Goal: Task Accomplishment & Management: Manage account settings

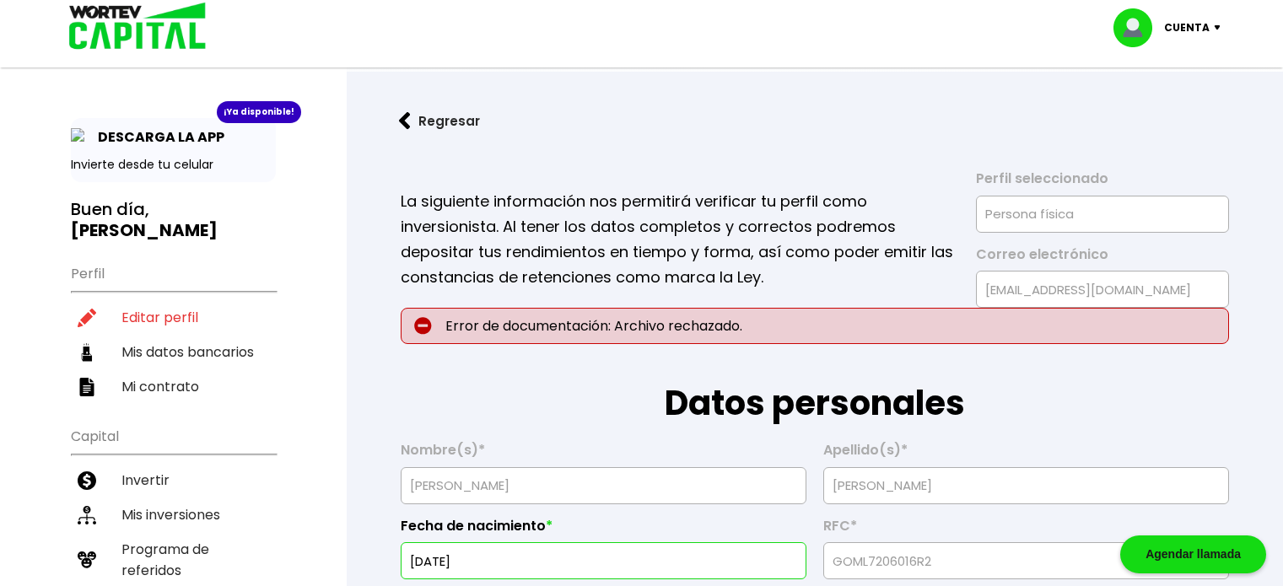
select select "Hombre"
select select "Licenciatura"
select select "CH"
select select "Banregio"
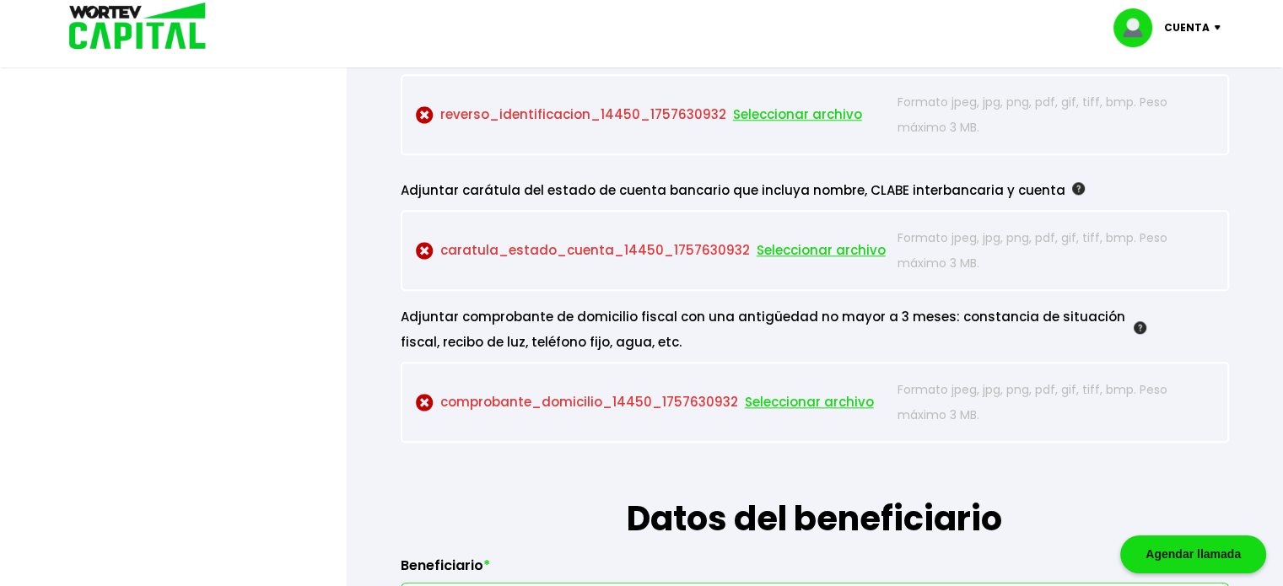
scroll to position [1687, 0]
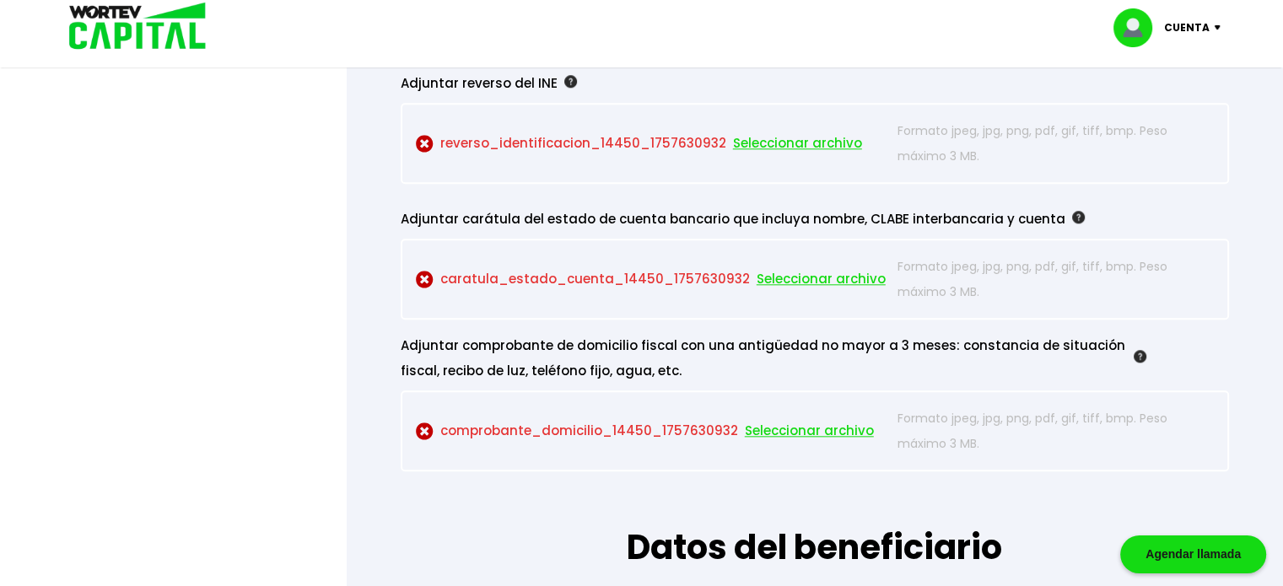
click at [800, 274] on span "Seleccionar archivo" at bounding box center [821, 279] width 129 height 25
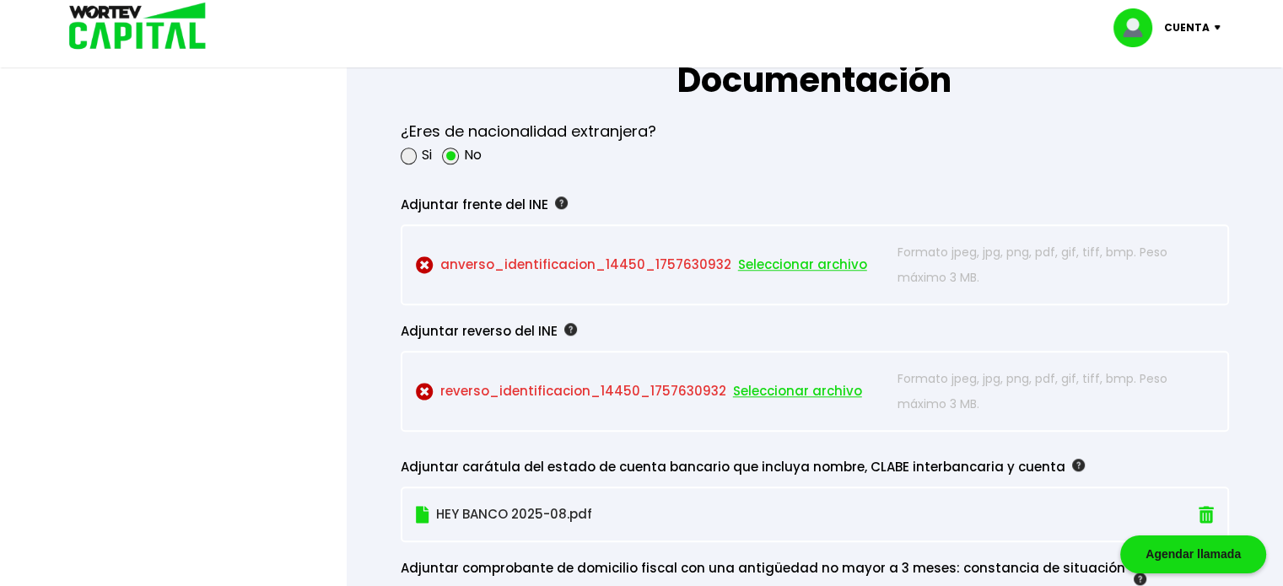
scroll to position [1434, 0]
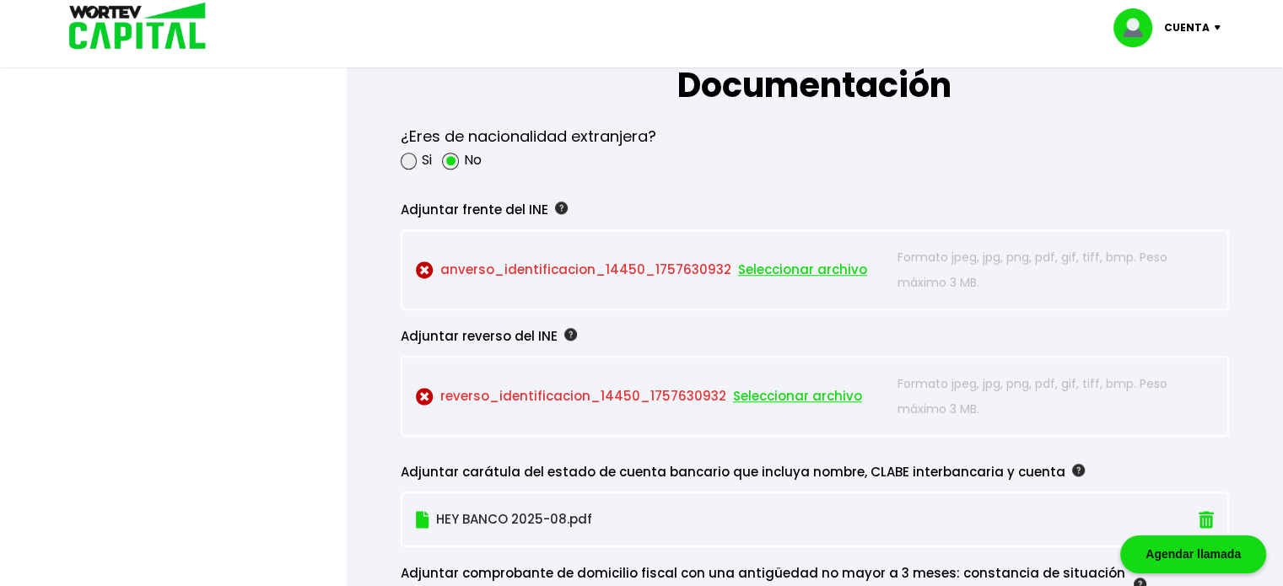
click at [803, 264] on span "Seleccionar archivo" at bounding box center [802, 269] width 129 height 25
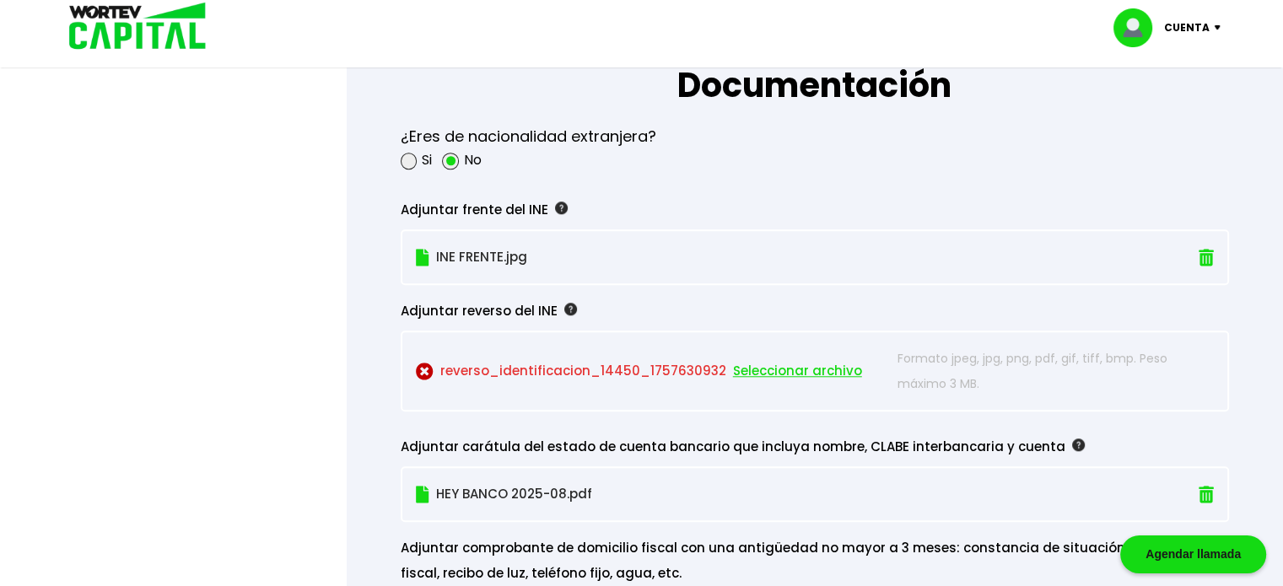
click at [505, 364] on p "reverso_identificacion_14450_1757630932 Seleccionar archivo" at bounding box center [653, 371] width 474 height 51
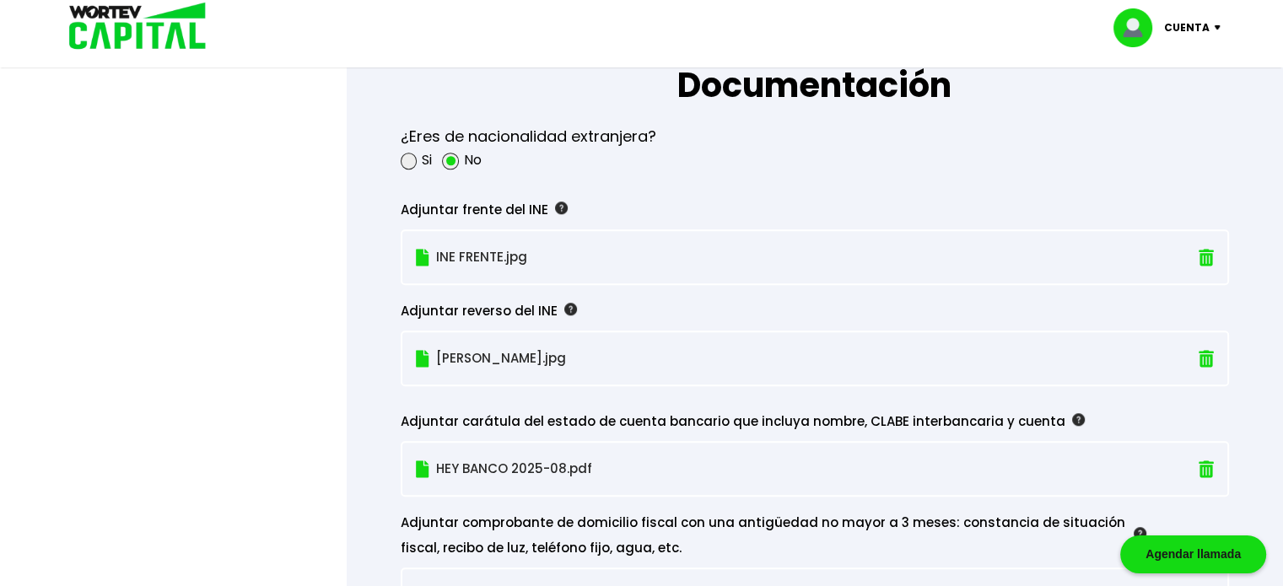
click at [513, 351] on p "[PERSON_NAME].jpg" at bounding box center [751, 358] width 671 height 25
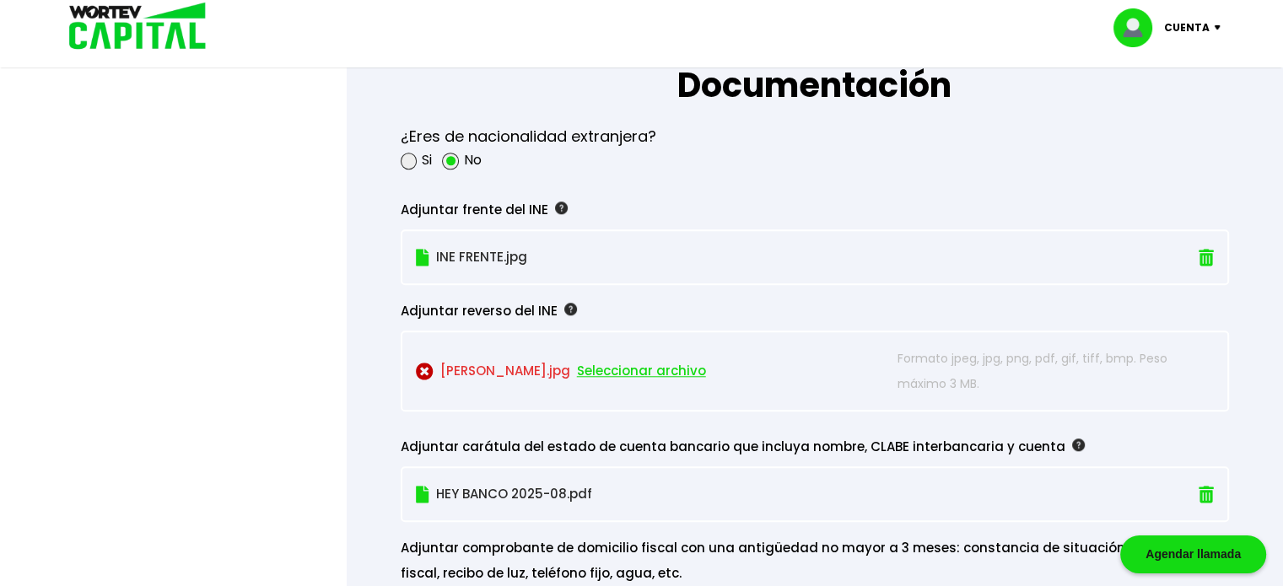
click at [577, 364] on span "Seleccionar archivo" at bounding box center [641, 370] width 129 height 25
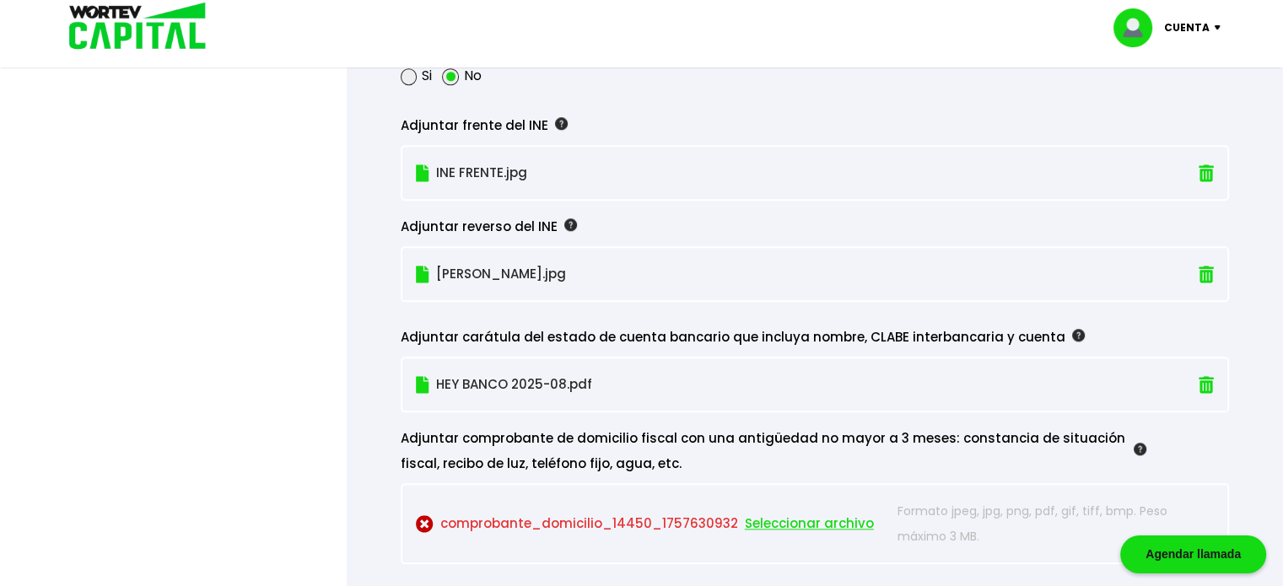
scroll to position [1603, 0]
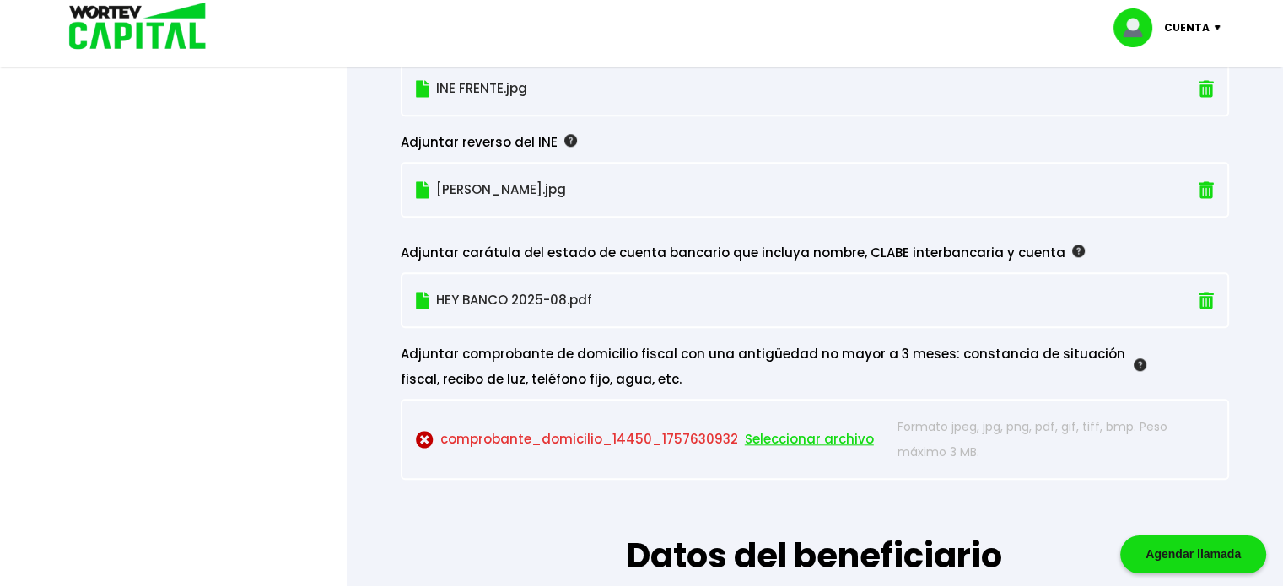
click at [756, 431] on span "Seleccionar archivo" at bounding box center [809, 439] width 129 height 25
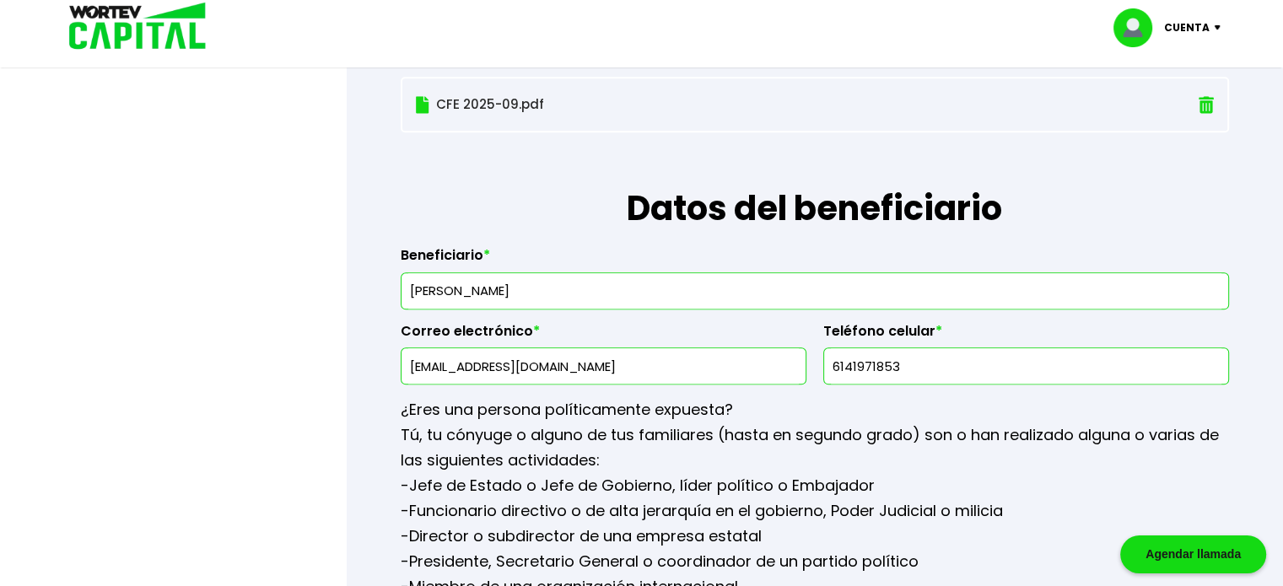
scroll to position [1940, 0]
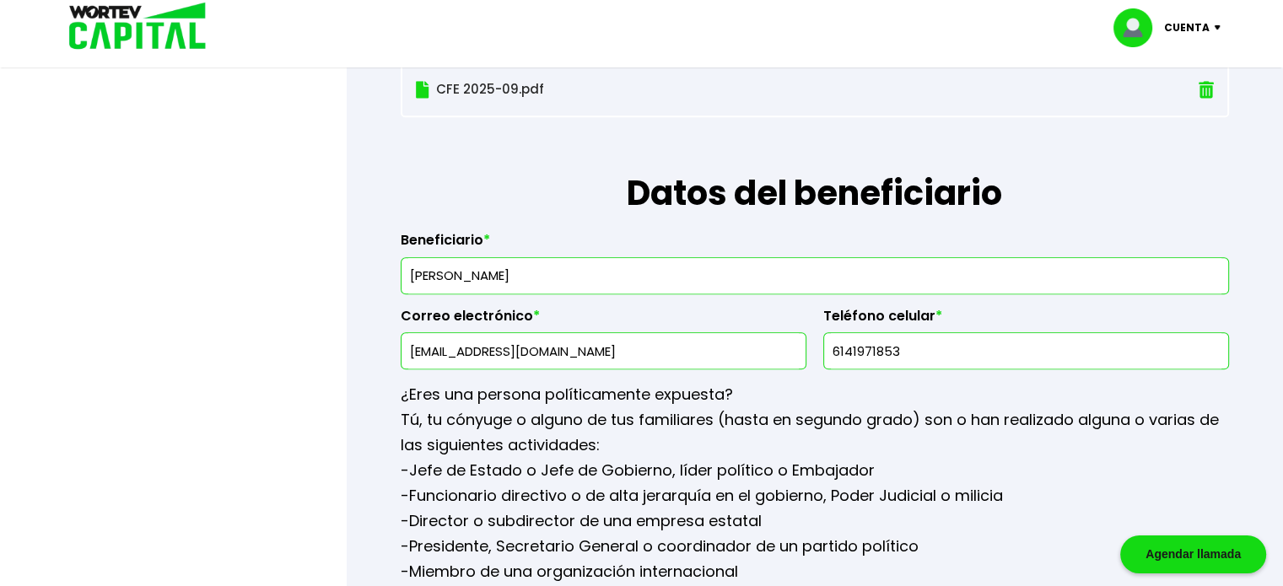
click at [935, 341] on input "6141971853" at bounding box center [1026, 350] width 391 height 35
type input "6142496398"
drag, startPoint x: 565, startPoint y: 348, endPoint x: 413, endPoint y: 330, distance: 152.9
click at [413, 333] on input "[EMAIL_ADDRESS][DOMAIN_NAME]" at bounding box center [603, 350] width 391 height 35
type input "L"
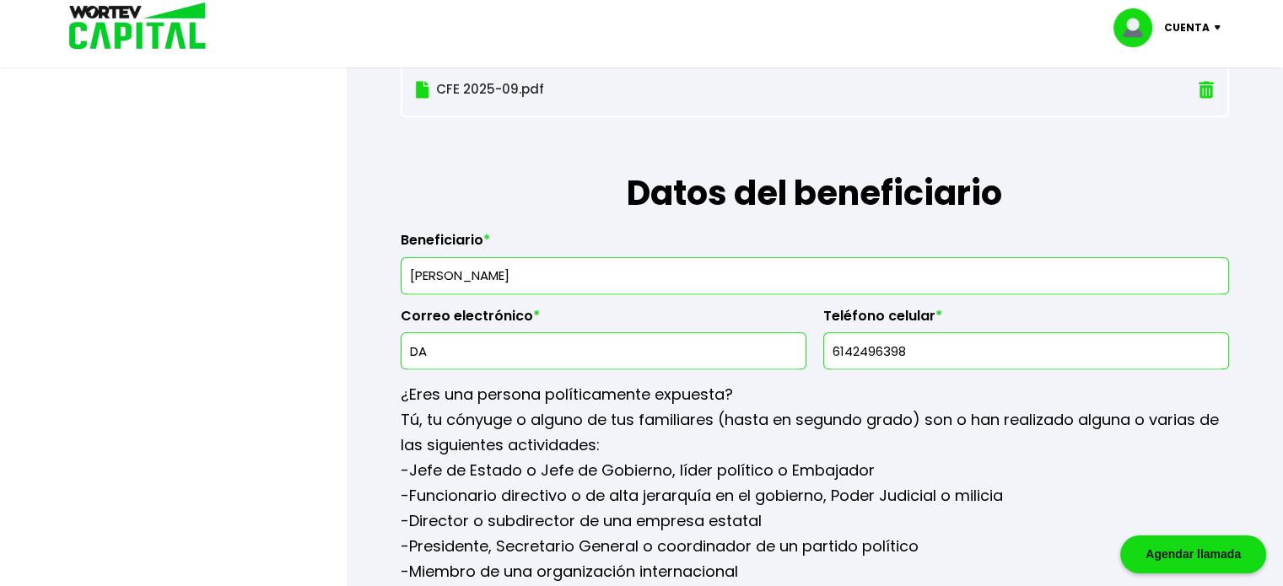
type input "D"
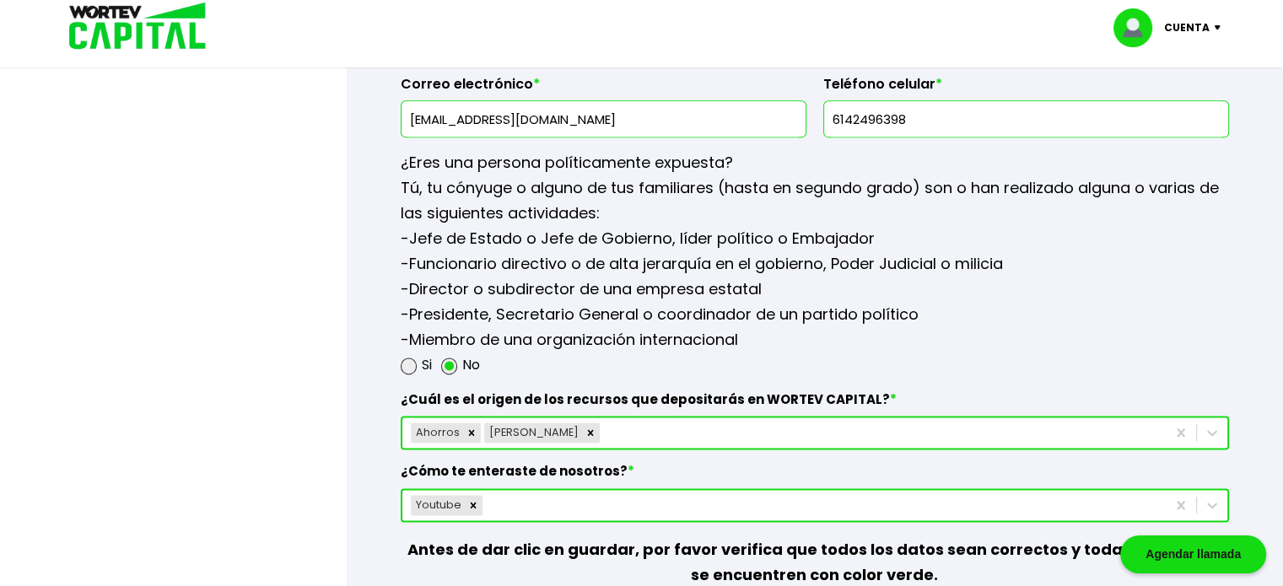
scroll to position [2362, 0]
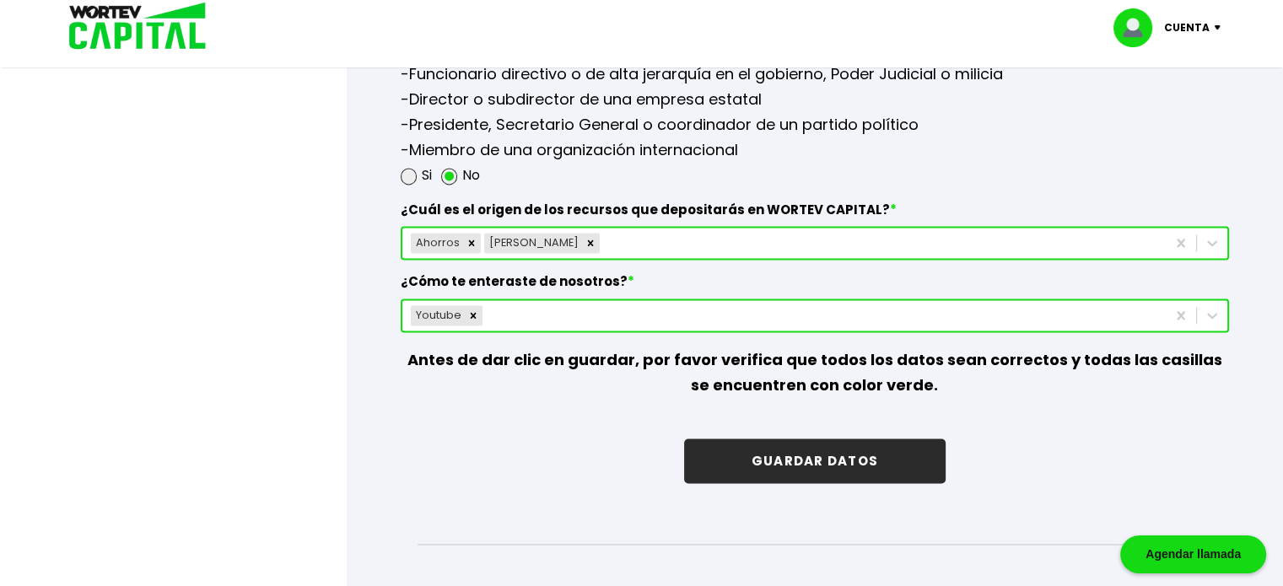
type input "[EMAIL_ADDRESS][DOMAIN_NAME]"
click at [827, 449] on button "GUARDAR DATOS" at bounding box center [814, 461] width 261 height 45
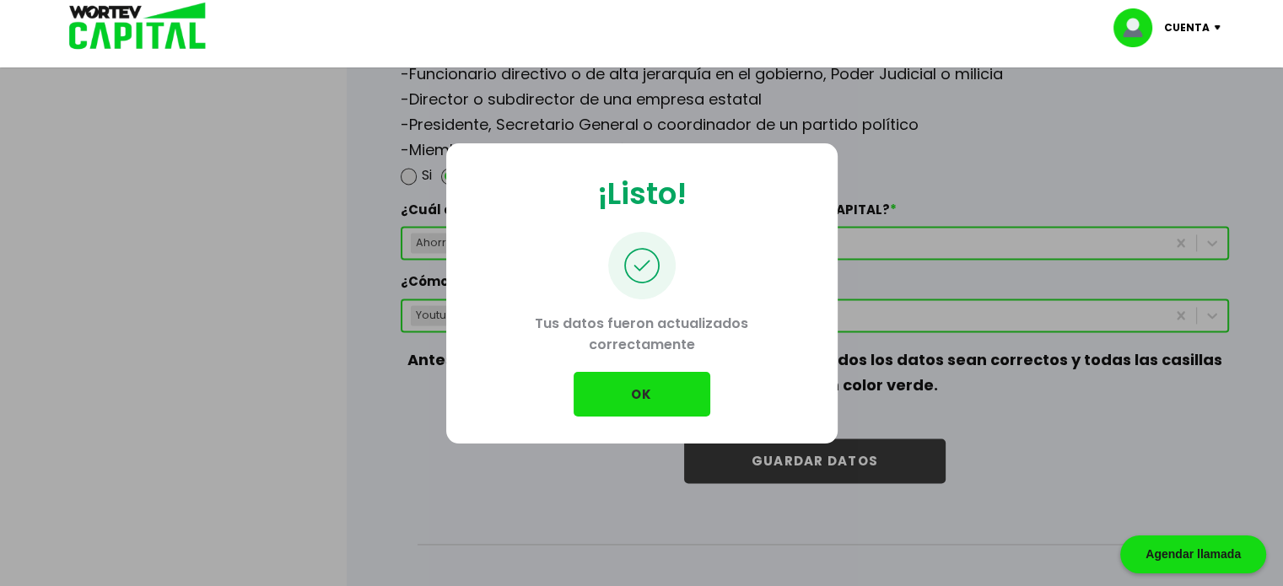
click at [646, 395] on button "OK" at bounding box center [642, 394] width 137 height 45
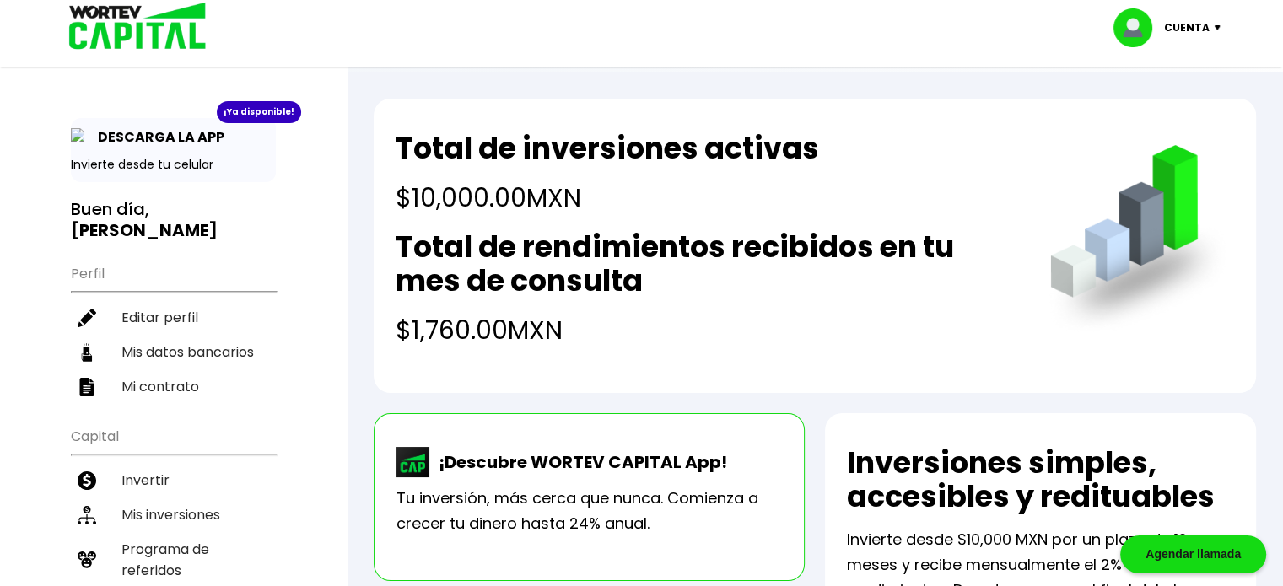
click at [1203, 30] on p "Cuenta" at bounding box center [1187, 27] width 46 height 25
click at [1177, 110] on li "Cerrar sesión" at bounding box center [1169, 112] width 135 height 35
